Goal: Check status: Check status

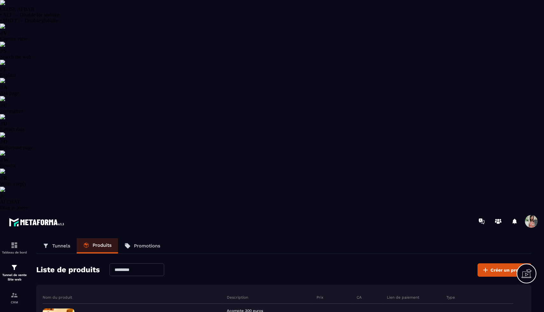
select select "******"
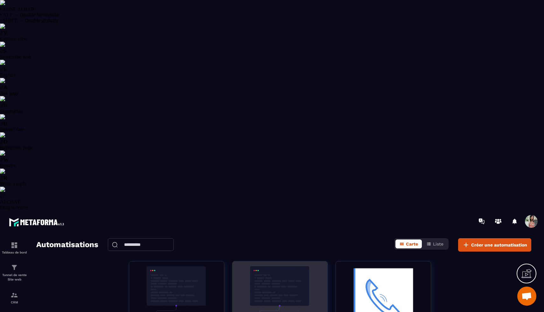
click at [294, 266] on img at bounding box center [279, 298] width 85 height 64
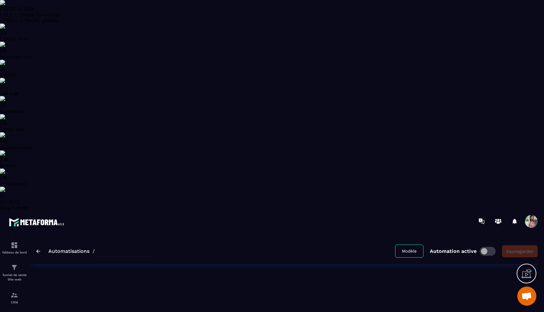
type input "**********"
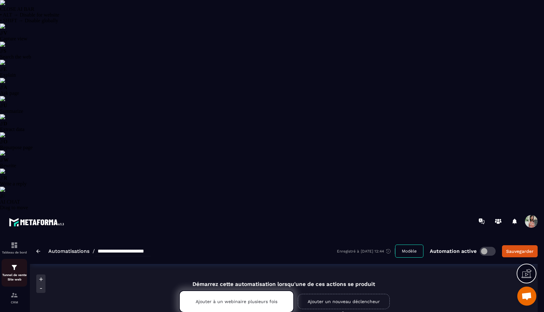
click at [13, 273] on p "Tunnel de vente Site web" at bounding box center [14, 277] width 25 height 9
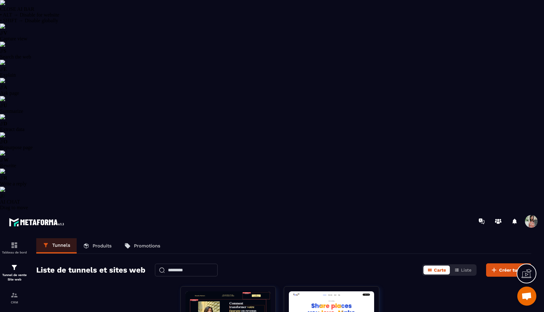
click at [143, 243] on p "Promotions" at bounding box center [147, 246] width 26 height 6
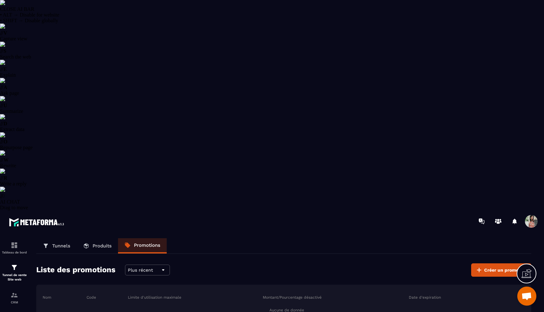
click at [104, 243] on p "Produits" at bounding box center [102, 246] width 19 height 6
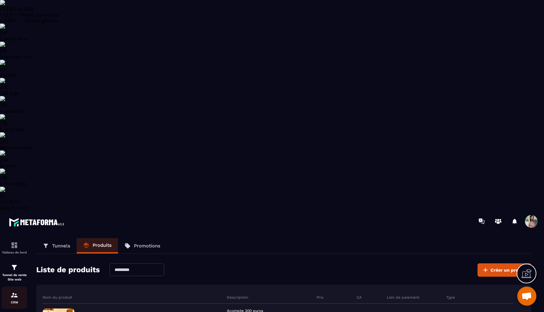
click at [11, 291] on img at bounding box center [14, 295] width 8 height 8
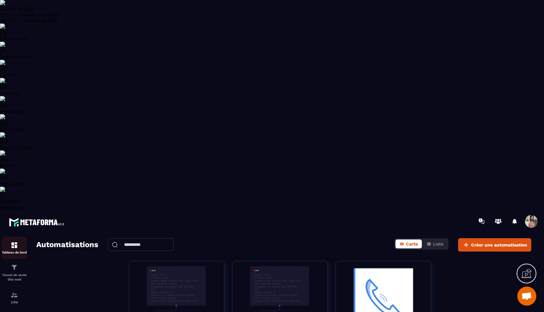
click at [14, 241] on div "Tableau de bord" at bounding box center [14, 247] width 25 height 13
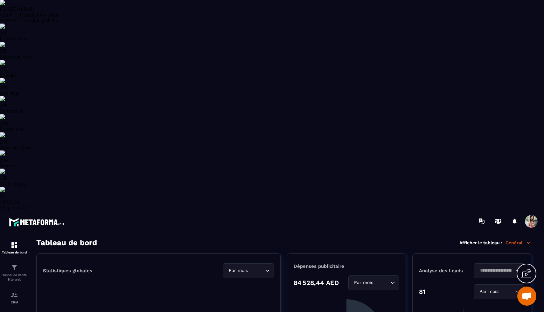
click at [504, 267] on input "Search for option" at bounding box center [496, 270] width 36 height 7
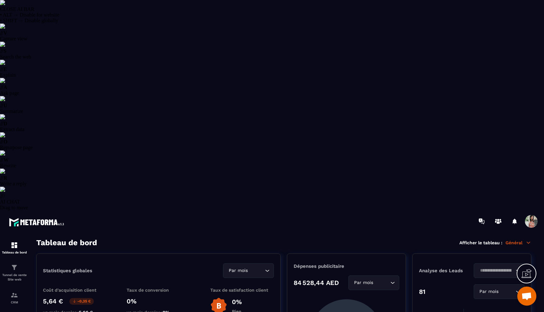
click at [491, 263] on div "Loading..." at bounding box center [499, 270] width 51 height 15
click at [489, 281] on p "FrenchyPartners" at bounding box center [499, 284] width 38 height 6
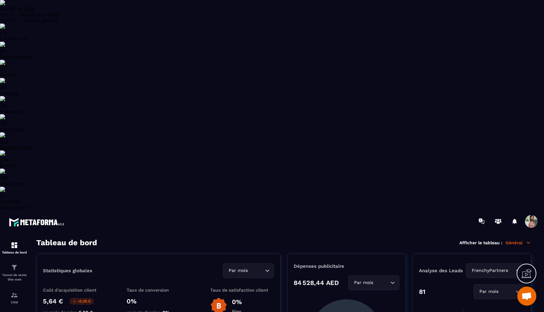
click at [5, 5] on img at bounding box center [2, 2] width 5 height 5
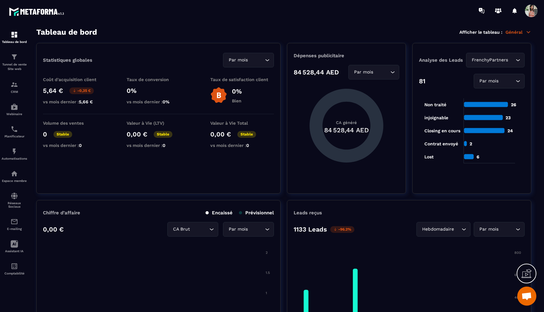
click at [523, 34] on p "Général" at bounding box center [519, 32] width 26 height 6
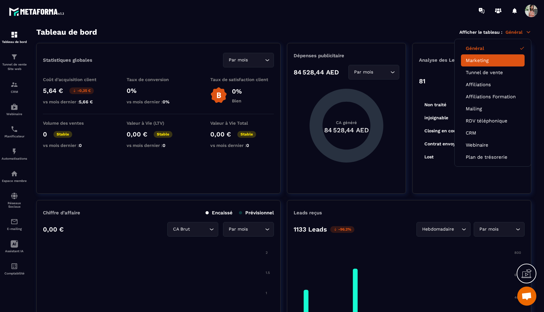
click at [485, 62] on link "Marketing" at bounding box center [493, 61] width 54 height 6
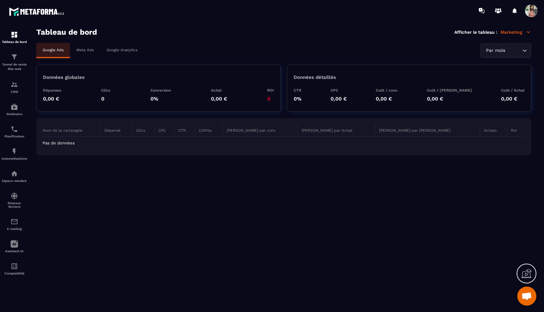
click at [87, 51] on p "Meta Ads" at bounding box center [84, 50] width 17 height 4
click at [510, 57] on div at bounding box center [272, 156] width 544 height 312
click at [522, 55] on div at bounding box center [272, 156] width 544 height 312
click at [509, 52] on div at bounding box center [272, 156] width 544 height 312
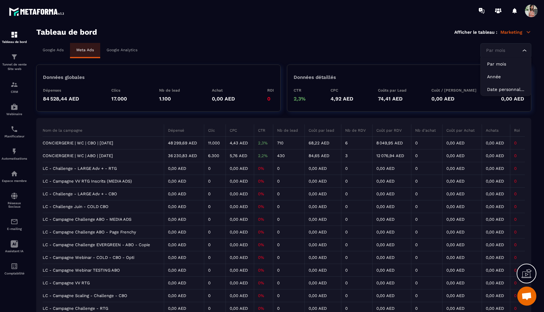
click at [525, 54] on icon "Search for option" at bounding box center [524, 50] width 6 height 6
click at [506, 90] on p "Date personnalisée" at bounding box center [506, 89] width 38 height 6
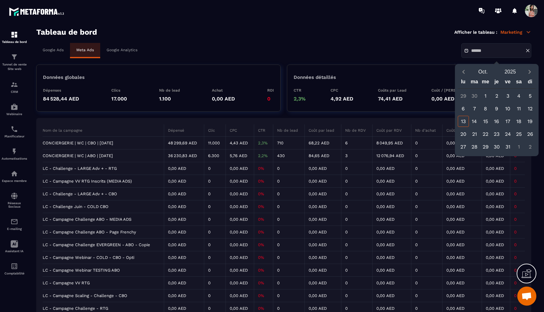
click at [507, 106] on div "10" at bounding box center [507, 108] width 11 height 11
click at [534, 106] on div "12" at bounding box center [530, 108] width 11 height 11
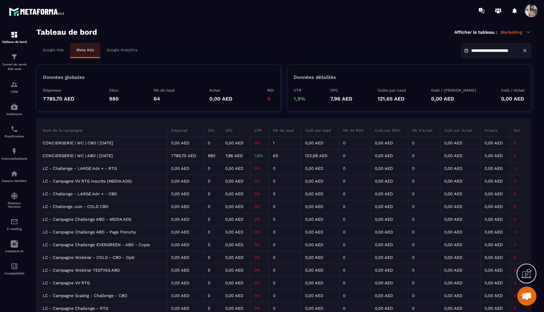
click at [514, 53] on input "**********" at bounding box center [493, 50] width 45 height 5
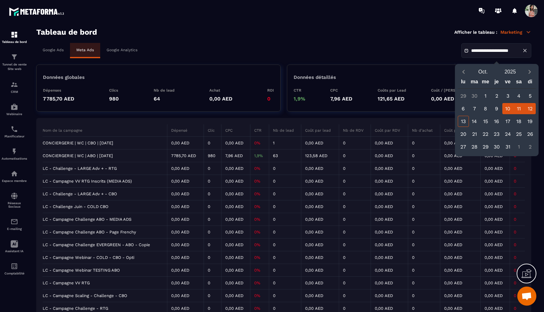
click at [518, 108] on div "11" at bounding box center [519, 108] width 11 height 11
click at [529, 108] on div "12" at bounding box center [530, 108] width 11 height 11
type input "**********"
